Goal: Task Accomplishment & Management: Use online tool/utility

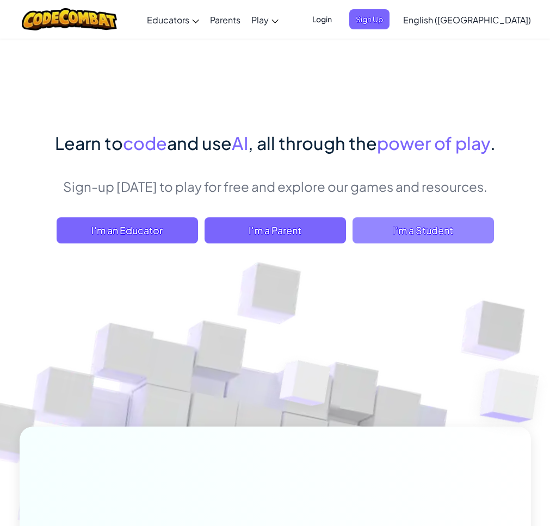
click at [397, 228] on span "I'm a Student" at bounding box center [422, 230] width 141 height 26
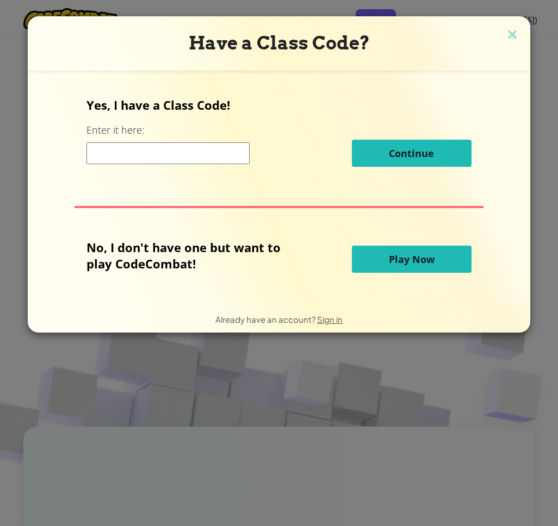
click at [408, 264] on span "Play Now" at bounding box center [412, 259] width 46 height 13
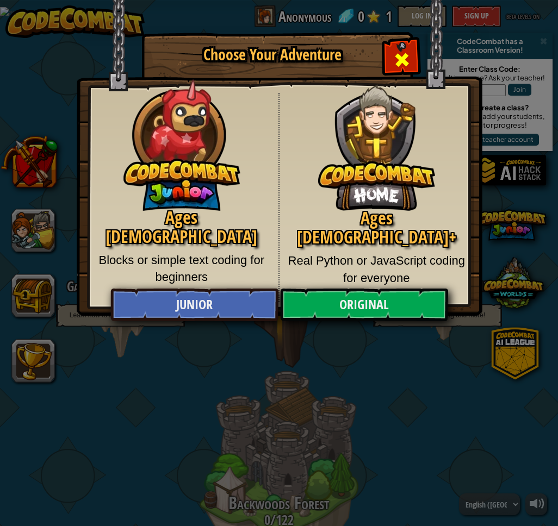
click at [401, 65] on span "Close modal" at bounding box center [401, 59] width 17 height 17
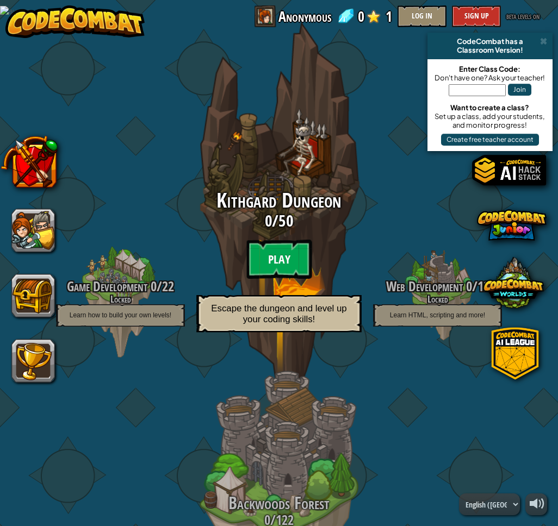
click at [266, 256] on btn "Play" at bounding box center [278, 259] width 65 height 39
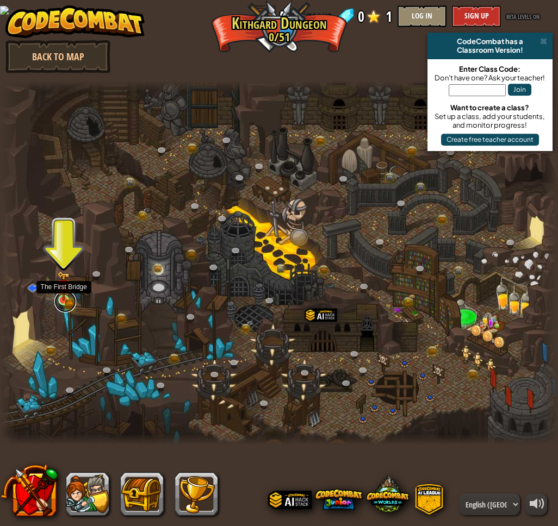
click at [67, 301] on link at bounding box center [65, 302] width 22 height 22
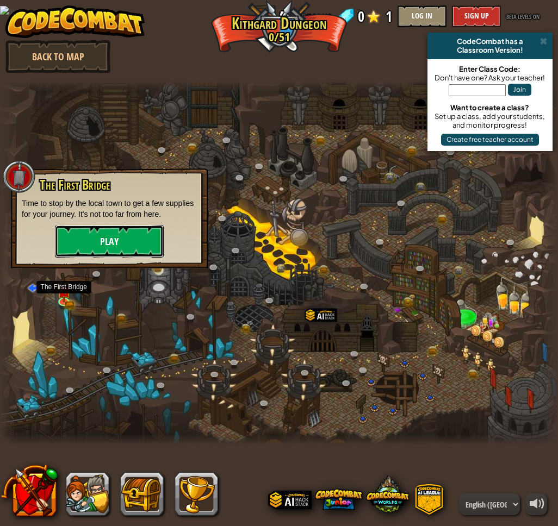
click at [106, 240] on button "Play" at bounding box center [109, 241] width 109 height 33
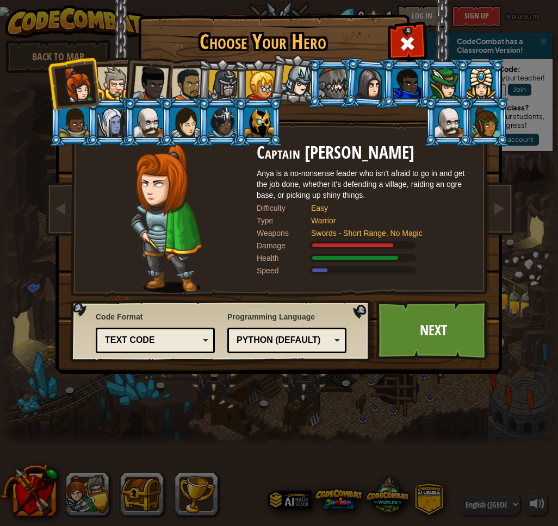
click at [311, 342] on div "Python (Default)" at bounding box center [284, 340] width 94 height 13
click at [193, 340] on div "Text code" at bounding box center [152, 340] width 94 height 13
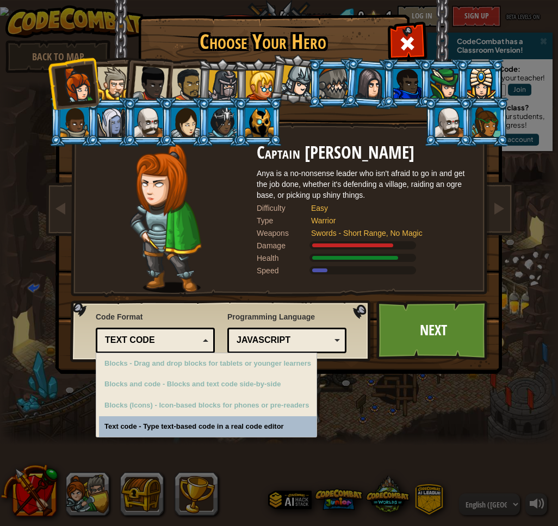
click at [193, 340] on div "Text code" at bounding box center [152, 340] width 94 height 13
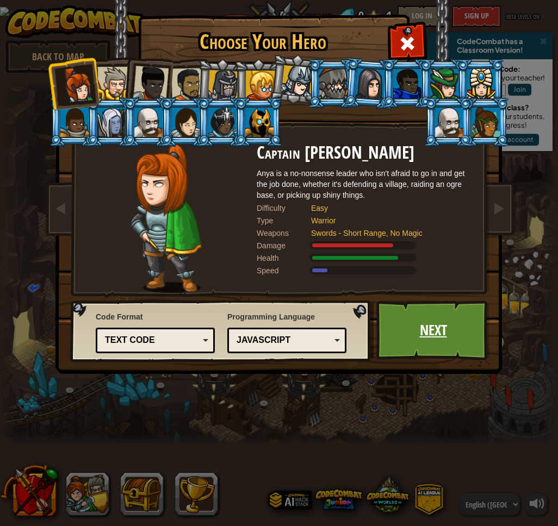
click at [426, 327] on link "Next" at bounding box center [433, 331] width 114 height 60
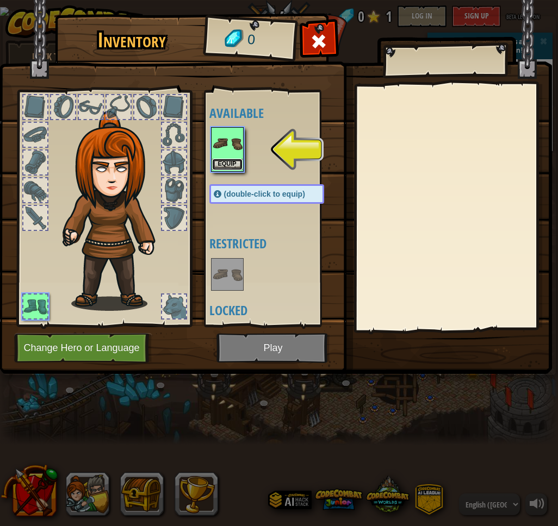
click at [234, 166] on button "Equip" at bounding box center [227, 164] width 30 height 11
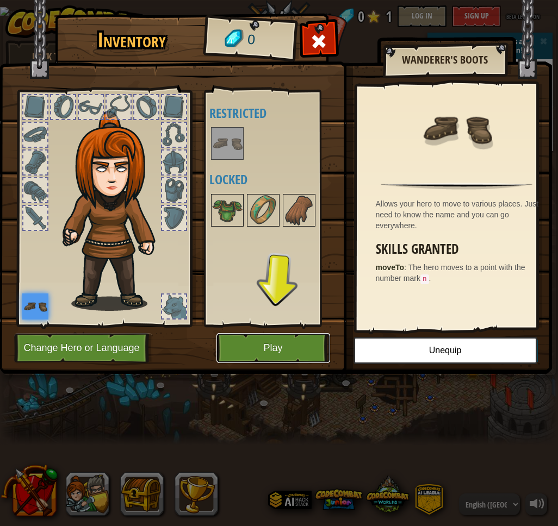
click at [272, 343] on button "Play" at bounding box center [273, 348] width 114 height 30
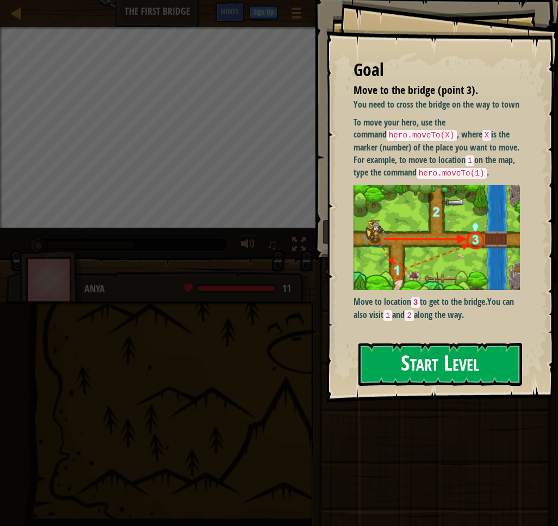
click at [384, 370] on button "Start Level" at bounding box center [440, 364] width 164 height 43
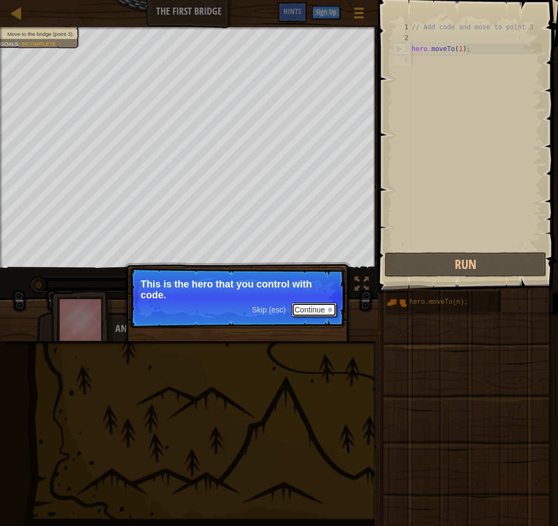
click at [318, 307] on button "Continue" at bounding box center [313, 310] width 45 height 14
click at [318, 310] on button "Continue" at bounding box center [313, 311] width 45 height 14
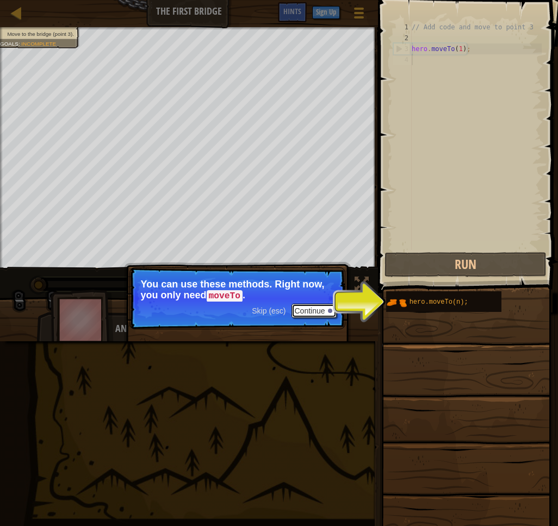
click at [304, 310] on button "Continue" at bounding box center [313, 311] width 45 height 14
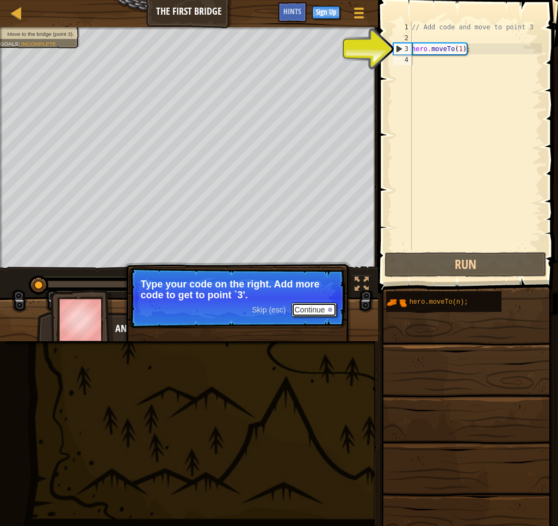
click at [314, 305] on button "Continue" at bounding box center [313, 310] width 45 height 14
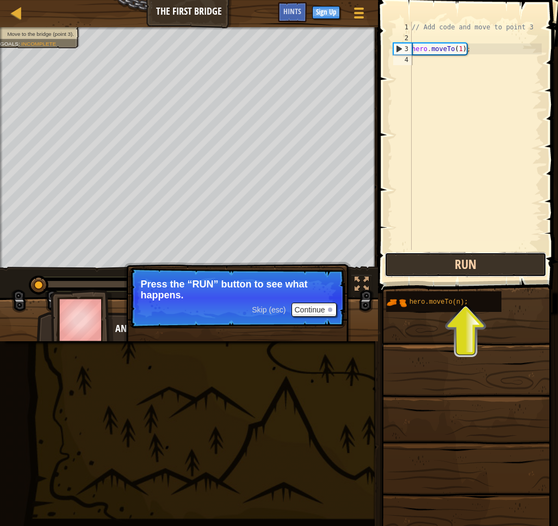
click at [452, 260] on button "Run" at bounding box center [465, 264] width 162 height 25
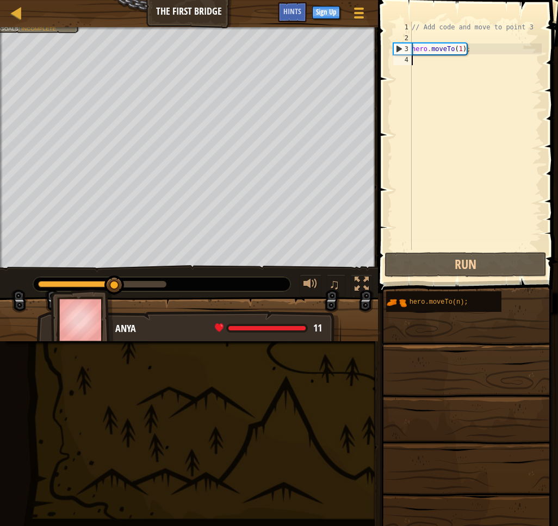
click at [463, 52] on div "// Add code and move to point 3 hero . moveTo ( 1 ) ;" at bounding box center [475, 147] width 132 height 250
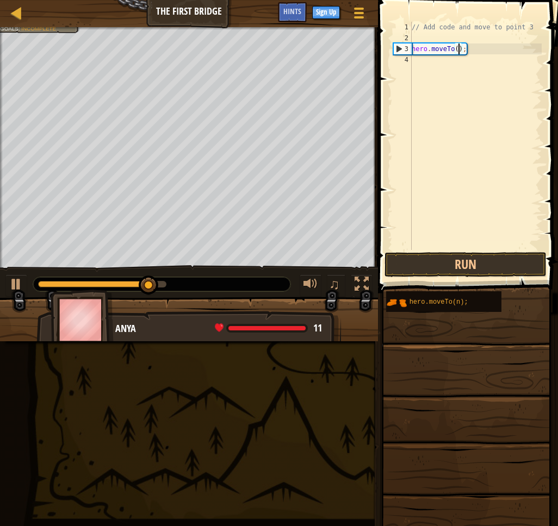
scroll to position [5, 4]
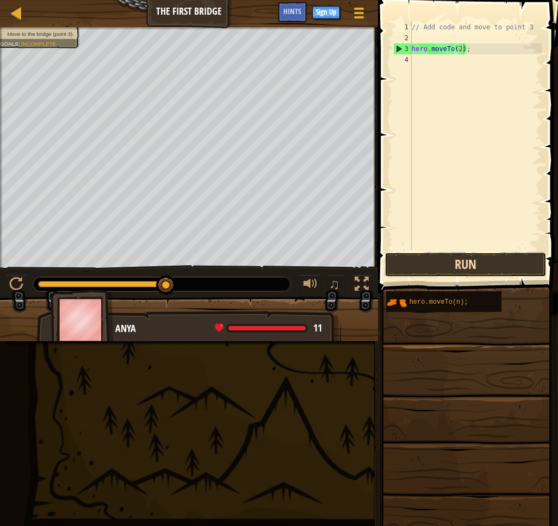
click at [480, 261] on button "Run" at bounding box center [465, 264] width 162 height 25
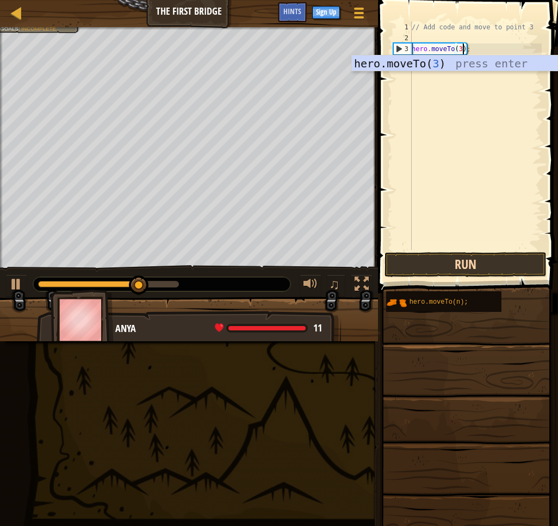
type textarea "hero.moveTo(3);"
click at [474, 264] on button "Run" at bounding box center [465, 264] width 162 height 25
